Goal: Transaction & Acquisition: Purchase product/service

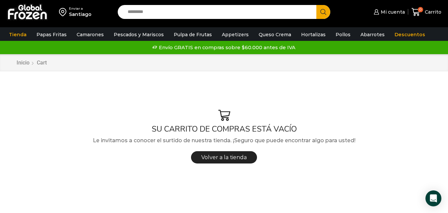
click at [156, 13] on input "Search input" at bounding box center [218, 12] width 189 height 14
type input "*******"
click at [317, 5] on button "Search" at bounding box center [324, 12] width 14 height 14
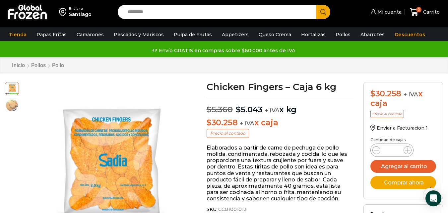
scroll to position [34, 0]
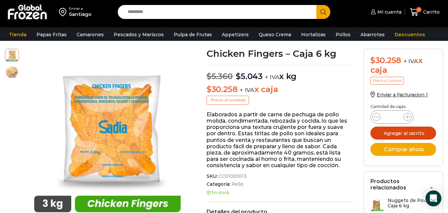
click at [393, 134] on button "Agregar al carrito" at bounding box center [404, 132] width 66 height 13
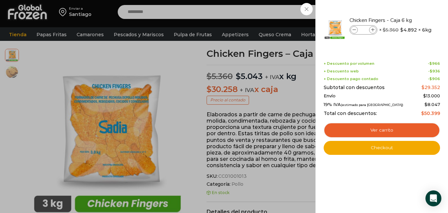
click at [409, 20] on div "1 Carrito 1 1 Shopping Cart *" at bounding box center [425, 12] width 33 height 16
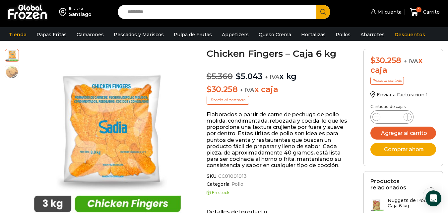
click at [146, 8] on input "Search input" at bounding box center [218, 12] width 189 height 14
type input "**********"
click at [317, 5] on button "Search" at bounding box center [324, 12] width 14 height 14
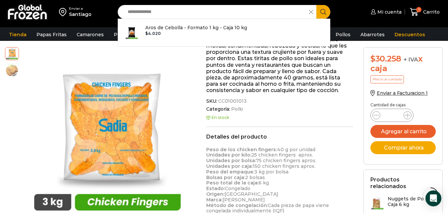
scroll to position [133, 0]
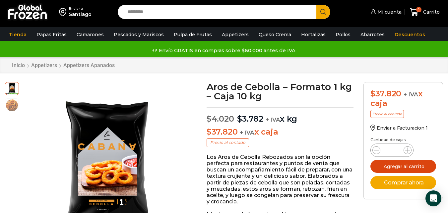
click at [402, 164] on button "Agregar al carrito" at bounding box center [404, 166] width 66 height 13
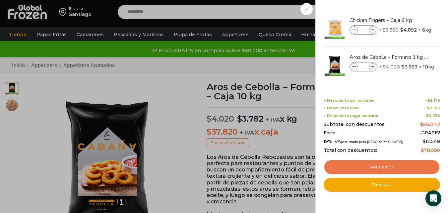
click at [356, 165] on link "Ver carrito" at bounding box center [382, 166] width 116 height 15
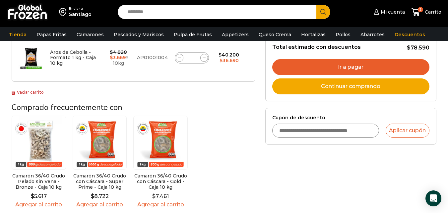
scroll to position [166, 0]
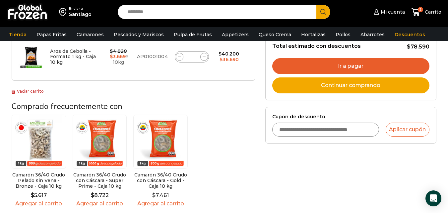
click at [314, 67] on link "Ir a pagar" at bounding box center [350, 66] width 157 height 16
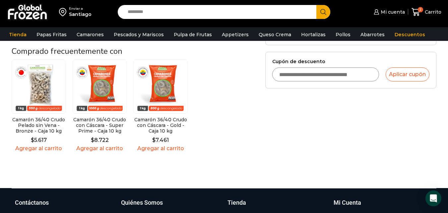
scroll to position [232, 0]
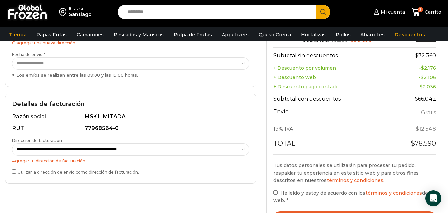
scroll to position [166, 0]
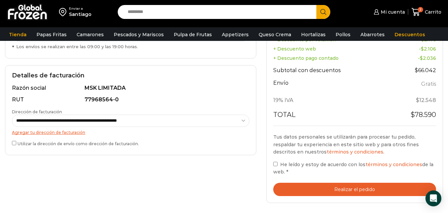
click at [106, 142] on label "Utilizar la dirección de envío como dirección de facturación." at bounding box center [131, 142] width 238 height 7
click at [329, 165] on span "He leído y estoy de acuerdo con los términos y condiciones de la web." at bounding box center [353, 167] width 160 height 13
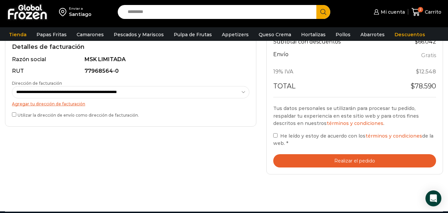
scroll to position [199, 0]
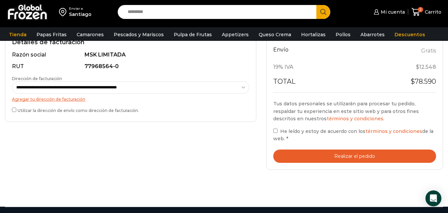
click at [312, 152] on button "Realizar el pedido" at bounding box center [354, 156] width 163 height 14
